Goal: Ask a question

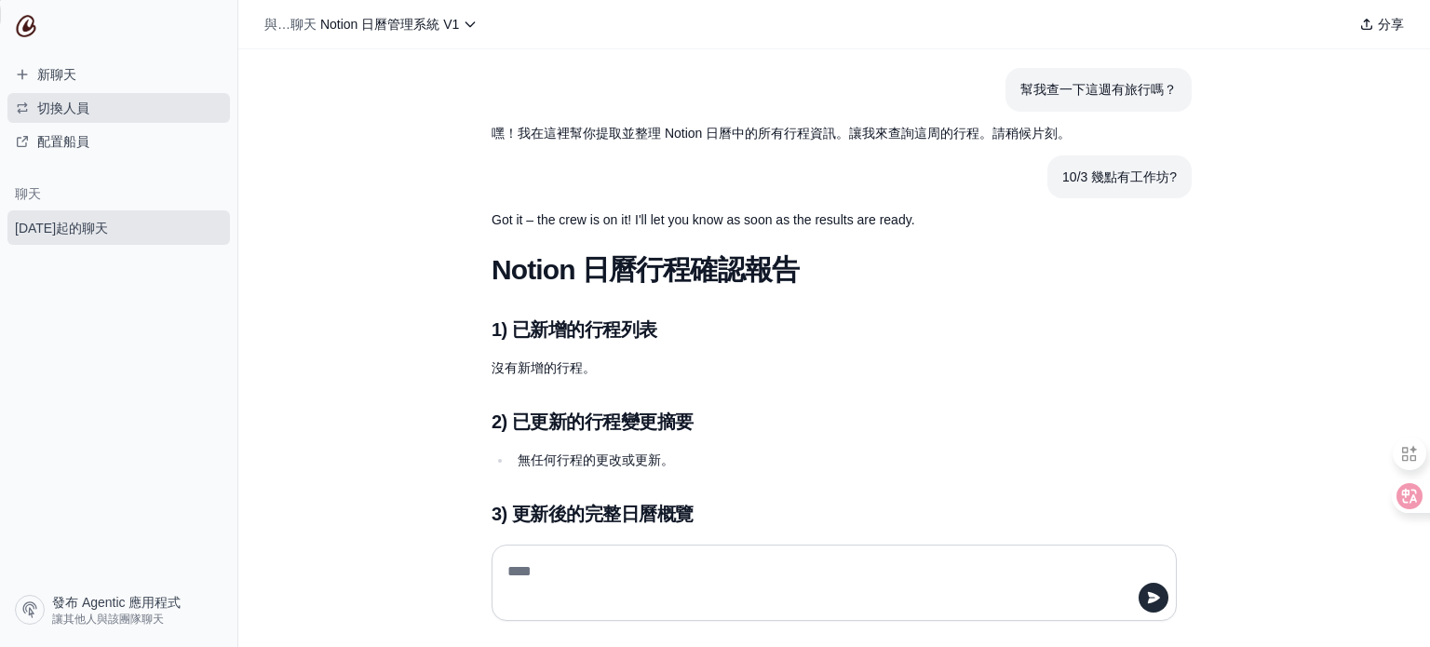
click at [73, 99] on span "切換人員" at bounding box center [63, 108] width 52 height 19
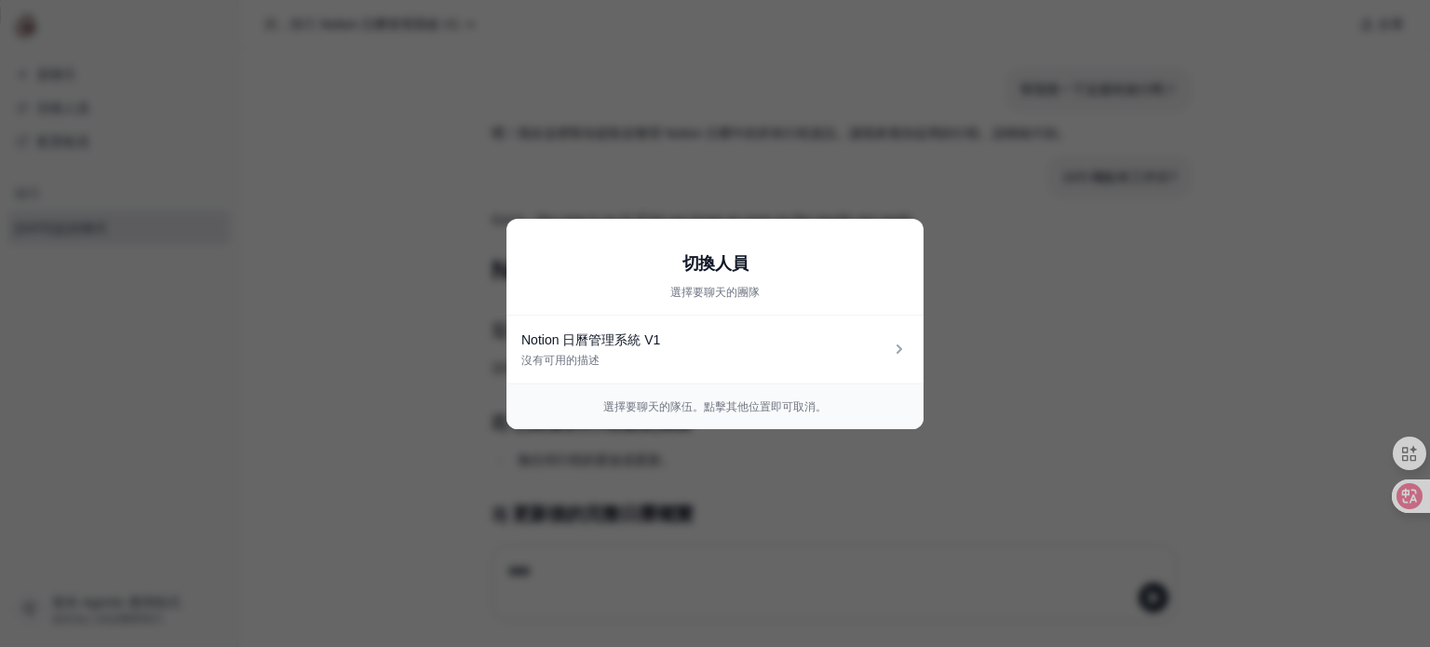
click at [345, 221] on aside "切換人員 選擇要聊天的團隊 Notion 日曆管理系統 V1 沒有可用的描述 選擇要聊天的隊伍。點擊其他位置即可取消。" at bounding box center [715, 323] width 1430 height 647
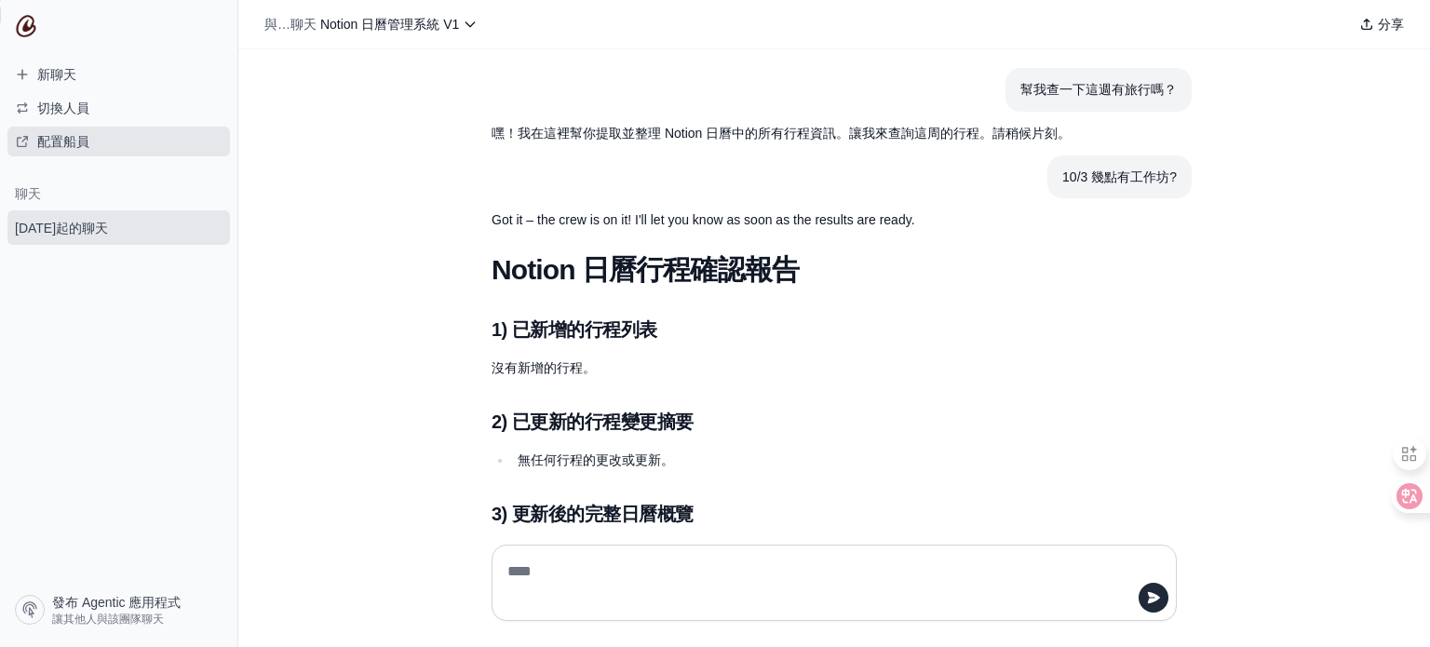
click at [52, 142] on font "配置船員" at bounding box center [63, 141] width 52 height 15
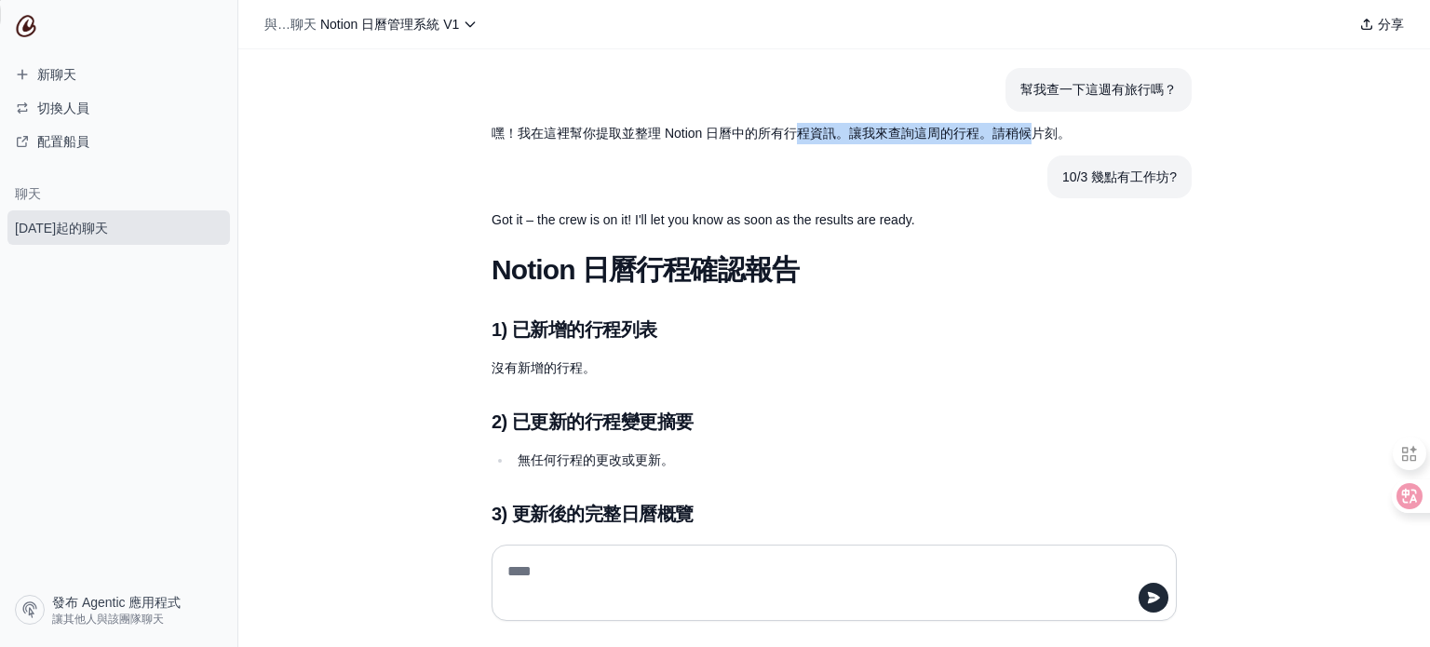
drag, startPoint x: 787, startPoint y: 132, endPoint x: 1030, endPoint y: 134, distance: 243.0
click at [1030, 134] on p "嘿！我在這裡幫你提取並整理 Notion 日曆中的所有行程資訊。讓我來查詢這周的行程。請稍候片刻。" at bounding box center [790, 133] width 596 height 21
click at [501, 223] on p "Got it – the crew is on it! I'll let you know as soon as the results are ready." at bounding box center [790, 220] width 596 height 21
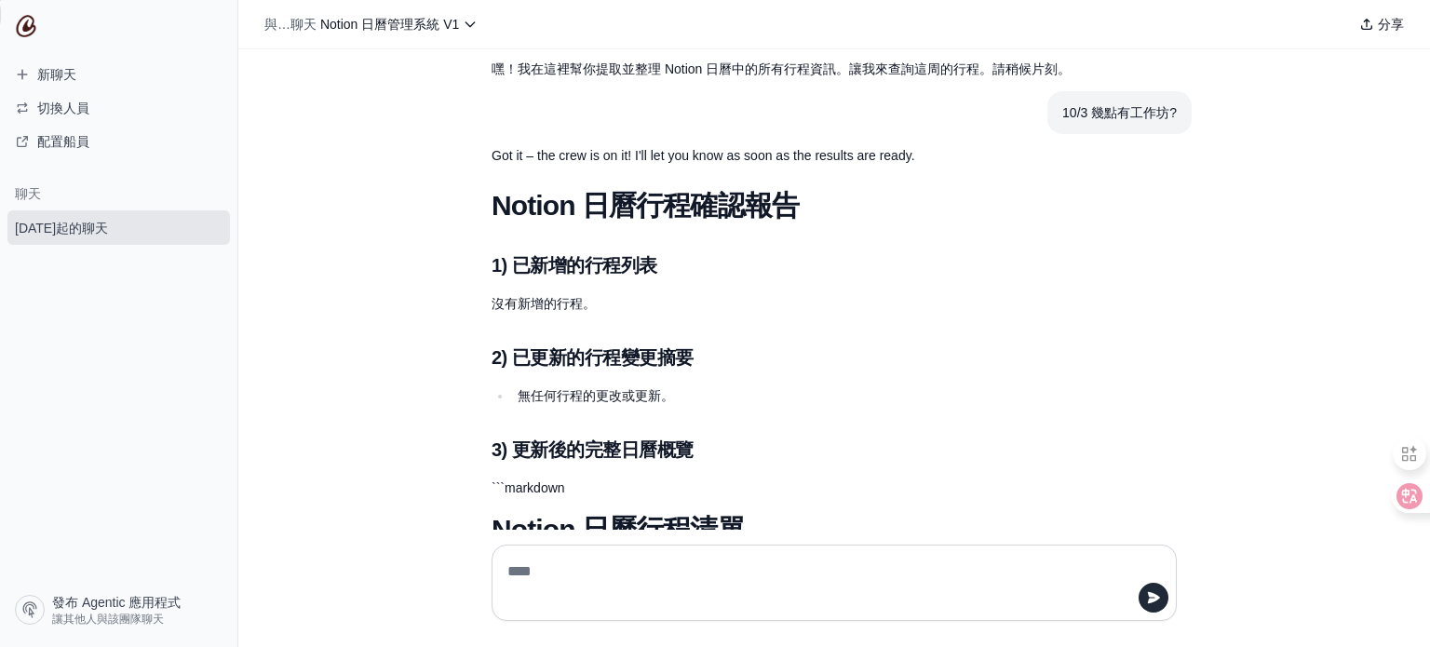
scroll to position [93, 0]
